Goal: Find specific page/section: Find specific page/section

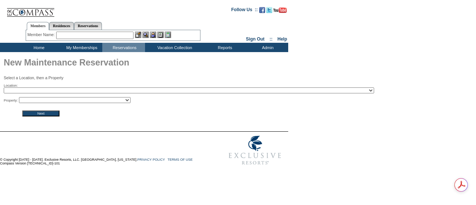
click at [60, 93] on select "2024 The Founders Cup - Eden Club Founders Cup 2025 [US_STATE] [GEOGRAPHIC_DATA…" at bounding box center [189, 90] width 370 height 6
select select "46"
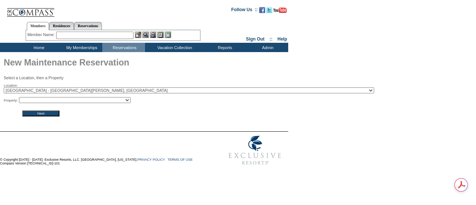
click at [4, 88] on select "2024 The Founders Cup - Eden Club Founders Cup 2025 [US_STATE] [GEOGRAPHIC_DATA…" at bounding box center [189, 90] width 370 height 6
click at [54, 98] on select "Grand Cayman Villa - 03 Grand Cayman Villa - 04 Grand Cayman Villa - 05 Grand C…" at bounding box center [75, 100] width 112 height 6
select select "763"
click at [21, 97] on select "Grand Cayman Villa - 03 Grand Cayman Villa - 04 Grand Cayman Villa - 05 Grand C…" at bounding box center [75, 100] width 112 height 6
click at [51, 115] on input "Next" at bounding box center [40, 113] width 37 height 6
